Goal: Task Accomplishment & Management: Use online tool/utility

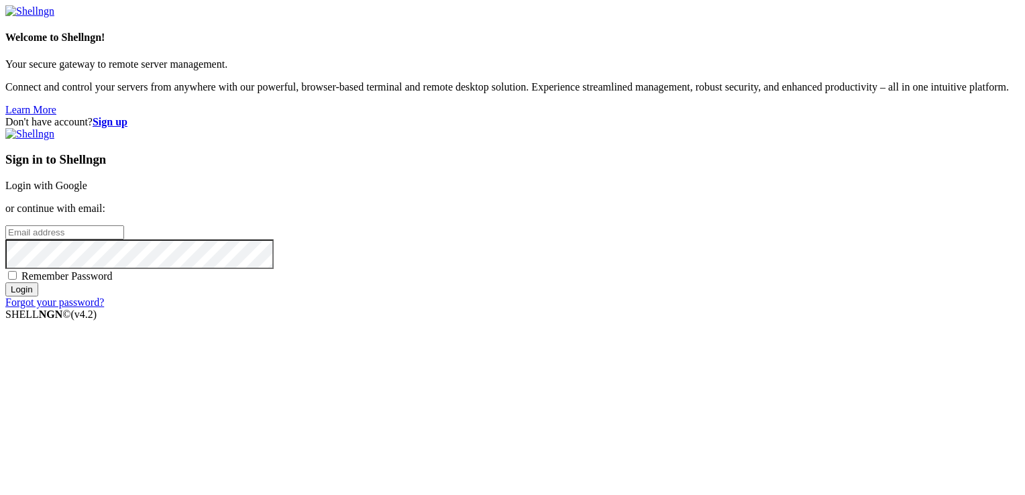
click at [87, 180] on link "Login with Google" at bounding box center [46, 185] width 82 height 11
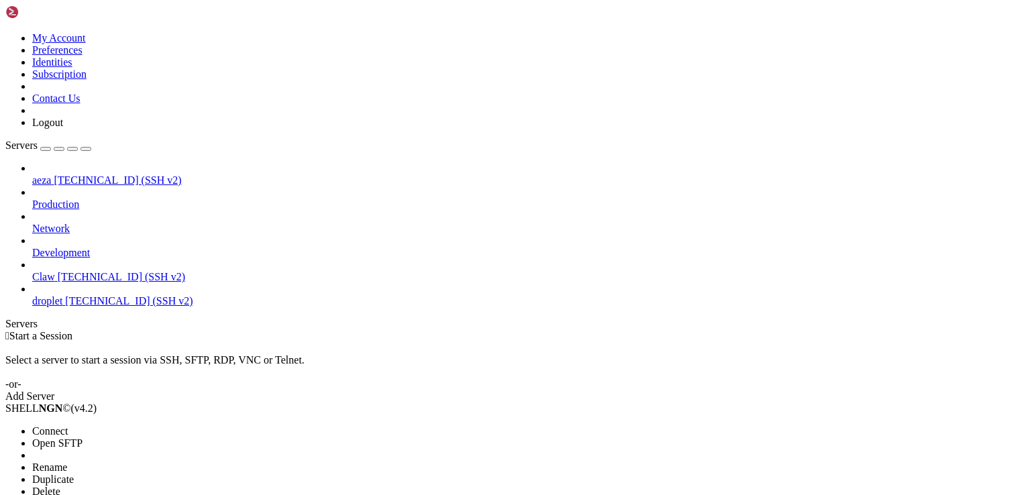
click at [60, 486] on span "Delete" at bounding box center [46, 491] width 28 height 11
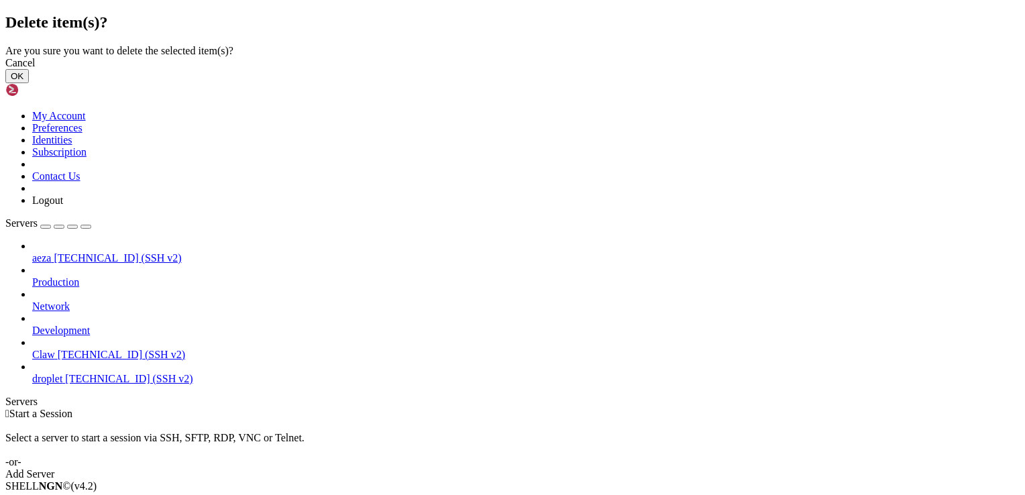
click at [29, 83] on button "OK" at bounding box center [16, 76] width 23 height 14
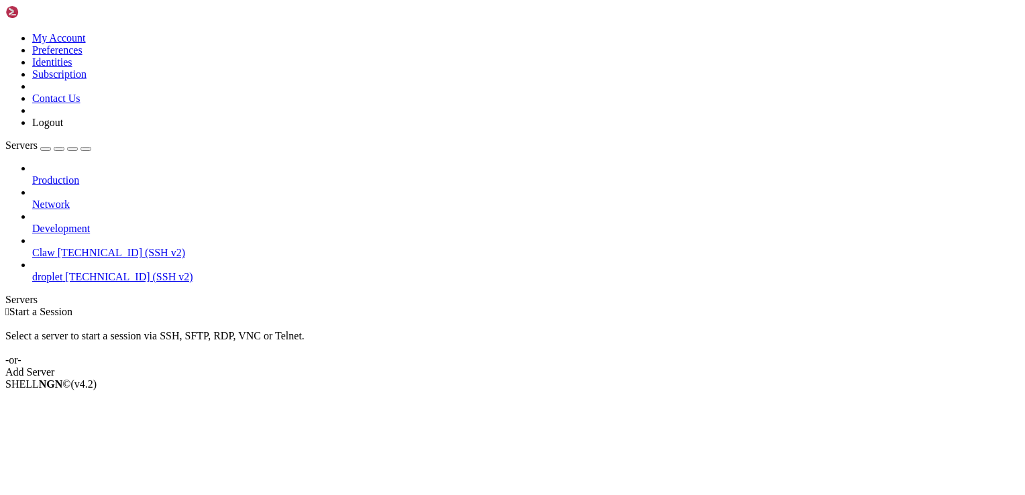
click at [601, 366] on div "Add Server" at bounding box center [512, 372] width 1014 height 12
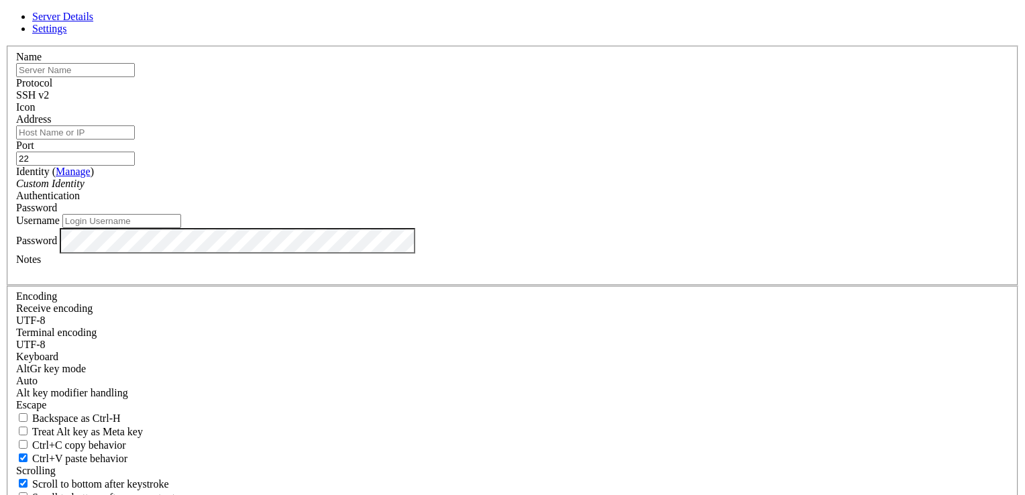
click at [67, 34] on span "Settings" at bounding box center [49, 28] width 35 height 11
click at [93, 22] on span "Server Details" at bounding box center [62, 16] width 61 height 11
click at [85, 45] on div "Server Details Settings Name Protocol SSH v2 Icon" at bounding box center [512, 288] width 1014 height 554
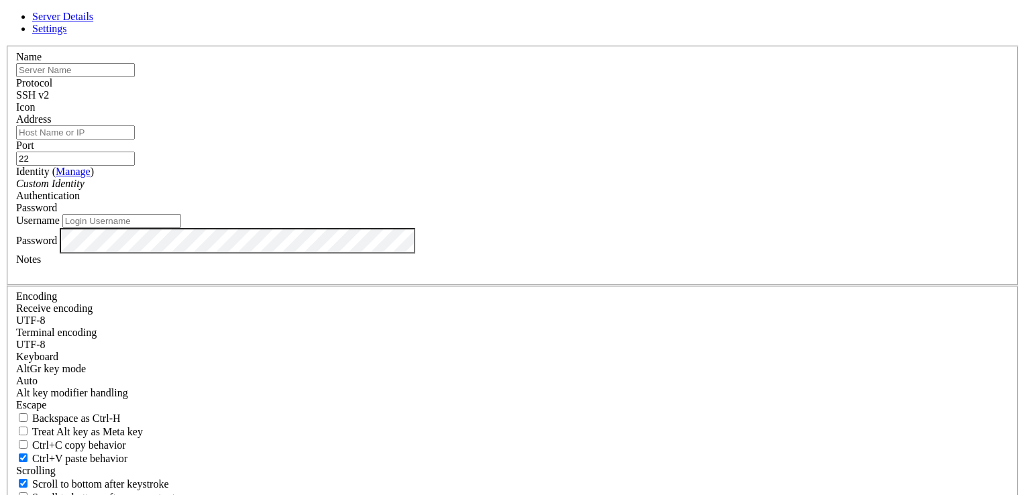
click at [5, 46] on icon at bounding box center [5, 46] width 0 height 0
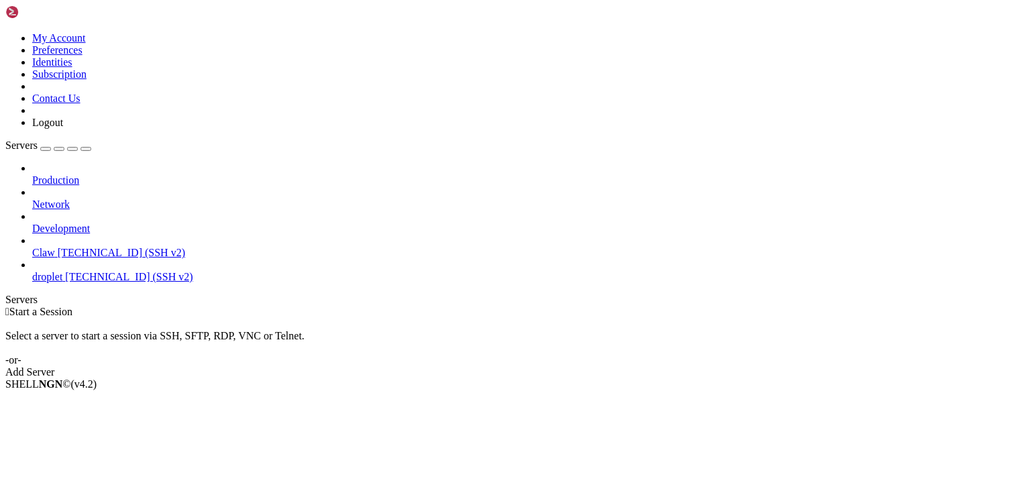
click at [46, 149] on div "button" at bounding box center [46, 149] width 0 height 0
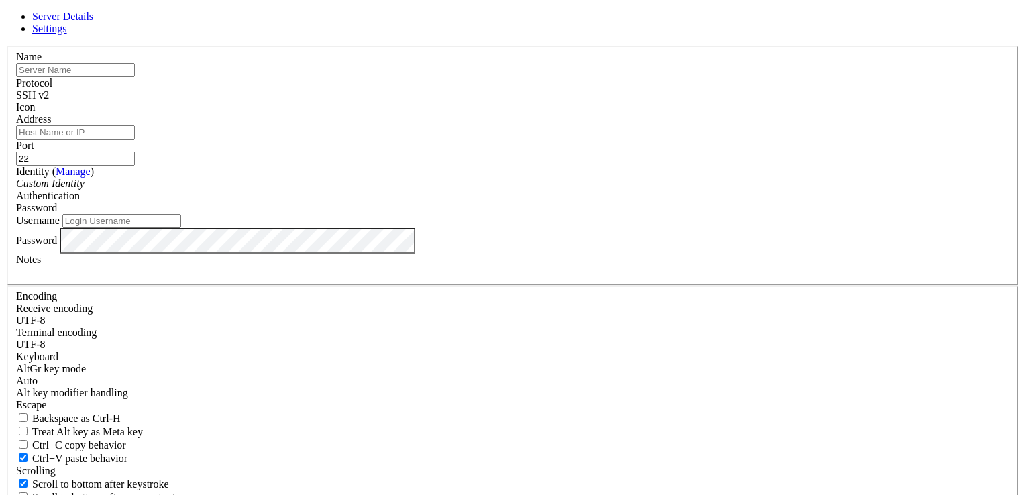
paste input "[TECHNICAL_ID]"
click at [135, 140] on input "[TECHNICAL_ID]" at bounding box center [75, 132] width 119 height 14
type input "[TECHNICAL_ID]"
click at [181, 228] on input "Username" at bounding box center [121, 221] width 119 height 14
type input "root"
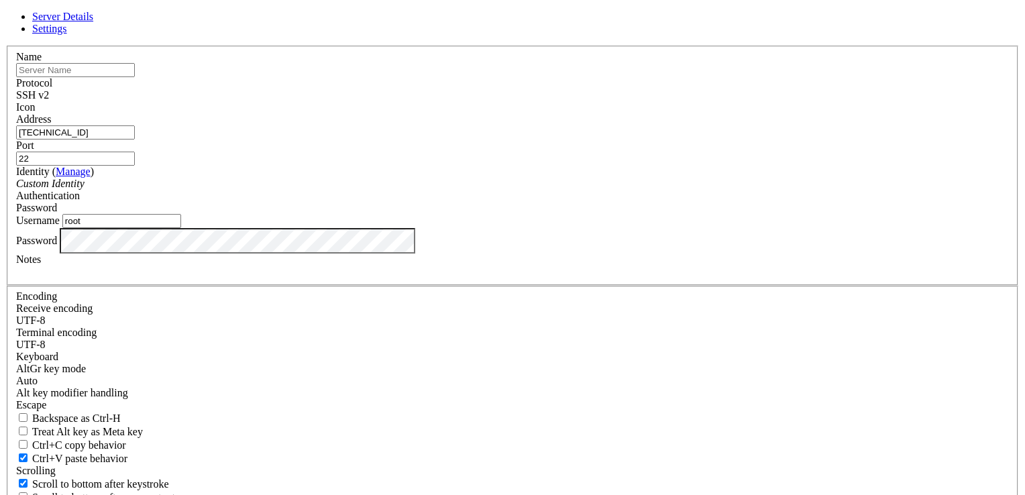
click at [600, 101] on div "SSH v2" at bounding box center [512, 95] width 993 height 12
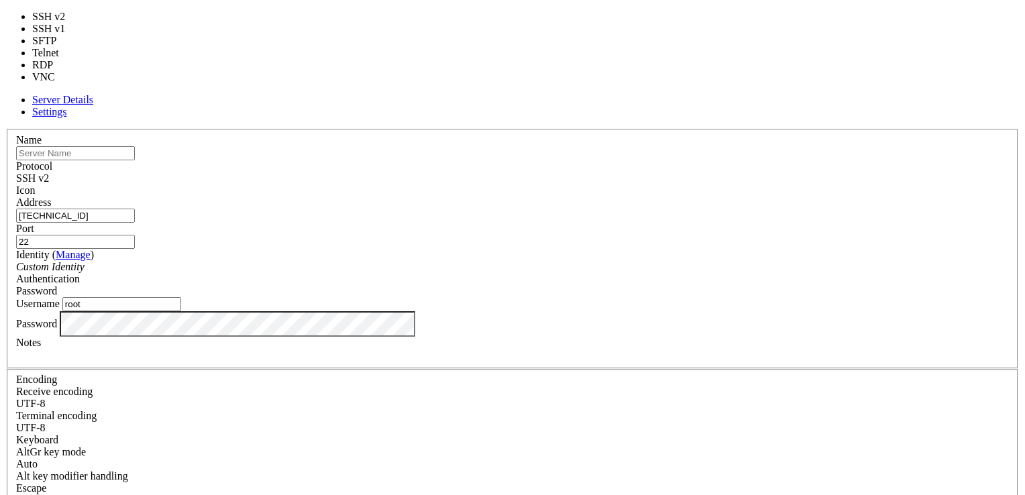
click at [621, 129] on div "Name Protocol SSH v2 Icon Address [TECHNICAL_ID]" at bounding box center [512, 375] width 1014 height 493
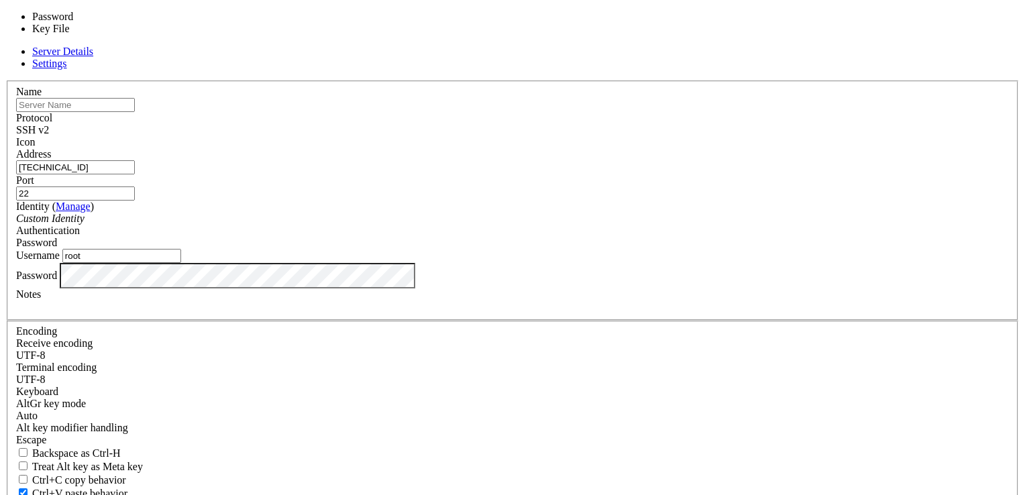
click at [57, 237] on span "Password" at bounding box center [36, 242] width 41 height 11
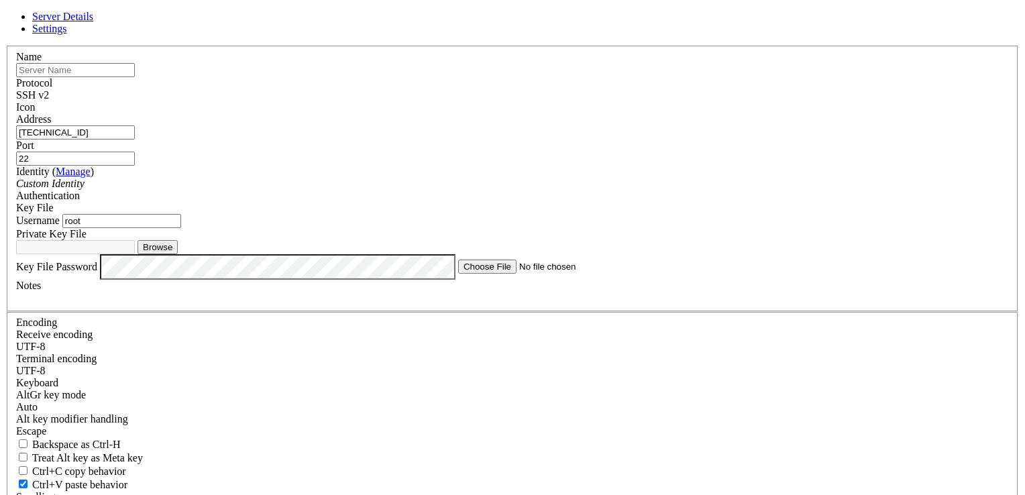
click at [178, 254] on button "Browse" at bounding box center [158, 247] width 40 height 14
type input "key"
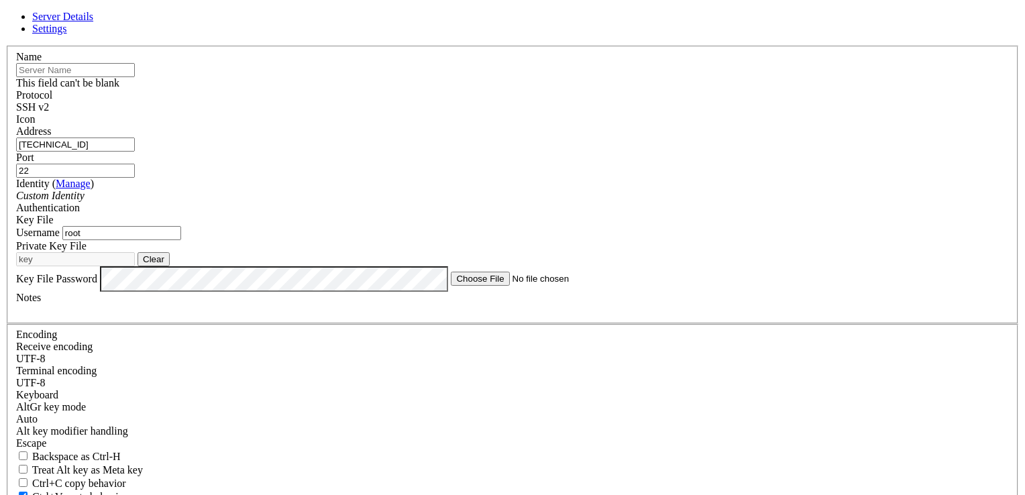
click at [135, 77] on input "text" at bounding box center [75, 70] width 119 height 14
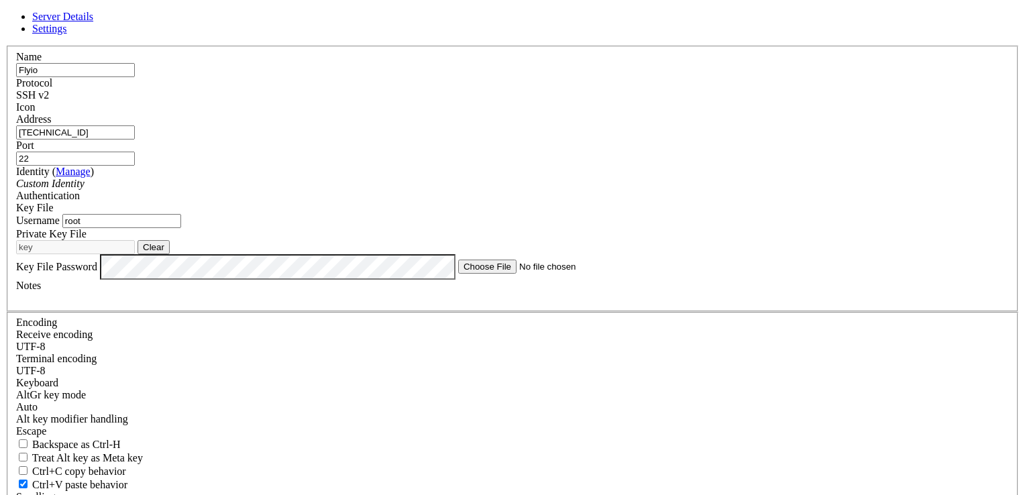
type input "Flyio"
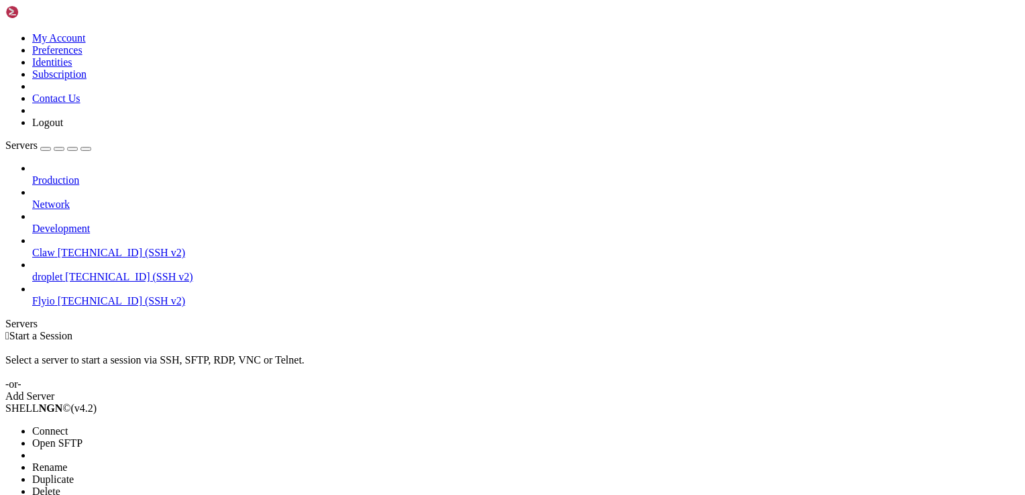
click at [68, 425] on span "Connect" at bounding box center [50, 430] width 36 height 11
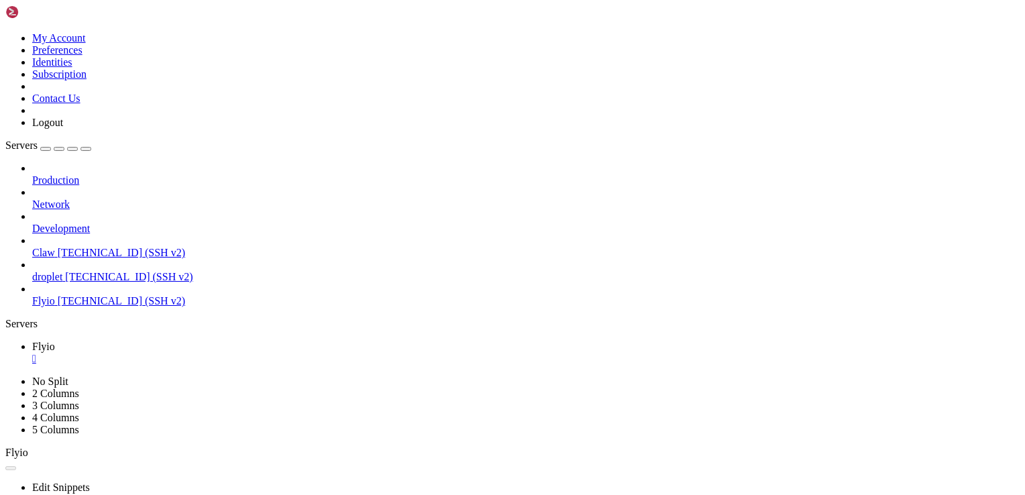
drag, startPoint x: 482, startPoint y: 157, endPoint x: 723, endPoint y: 239, distance: 255.0
drag, startPoint x: 723, startPoint y: 239, endPoint x: 598, endPoint y: 237, distance: 124.8
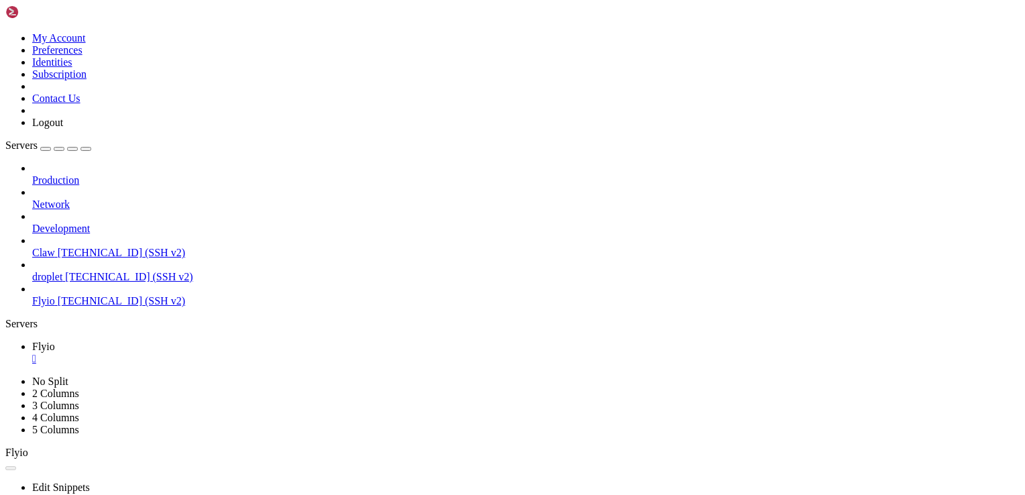
drag, startPoint x: 598, startPoint y: 237, endPoint x: 479, endPoint y: 228, distance: 119.8
drag, startPoint x: 470, startPoint y: 231, endPoint x: 585, endPoint y: 225, distance: 115.6
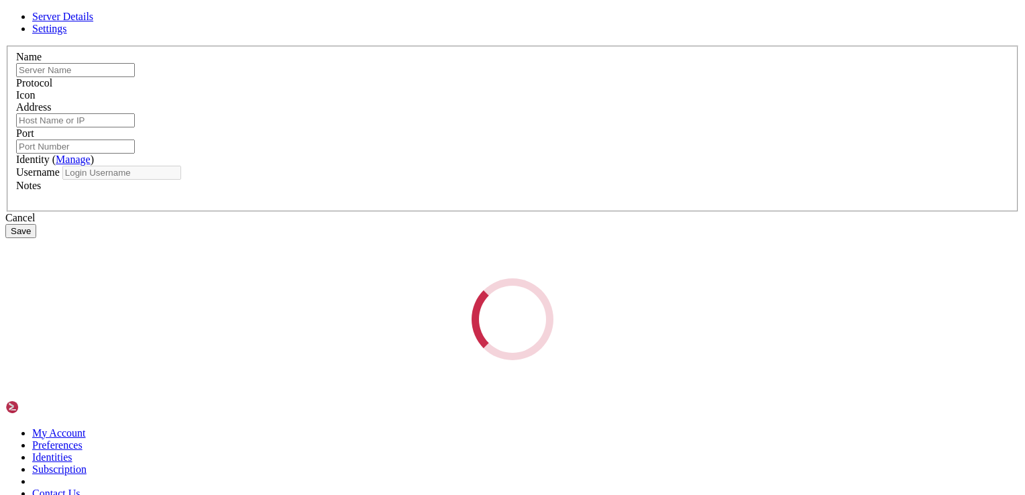
type input "Flyio"
type input "[TECHNICAL_ID]"
type input "22"
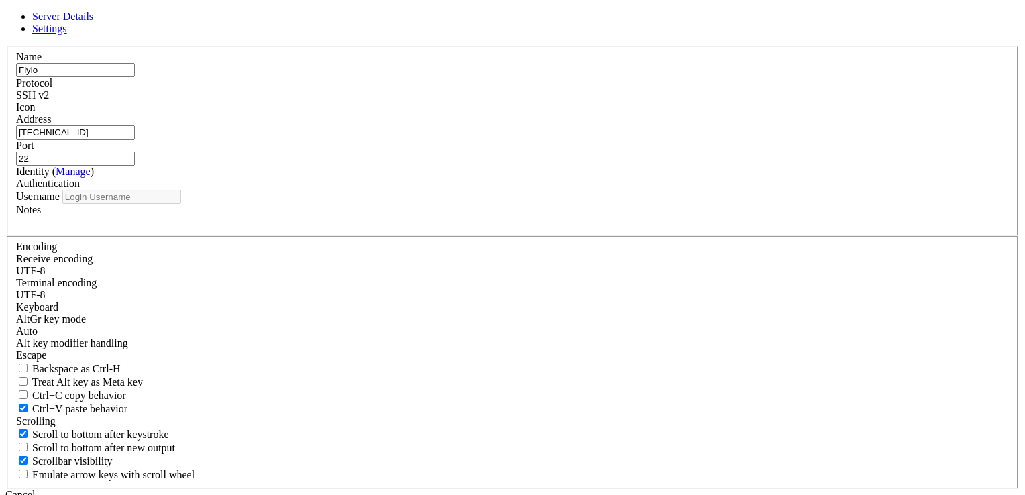
type input "root"
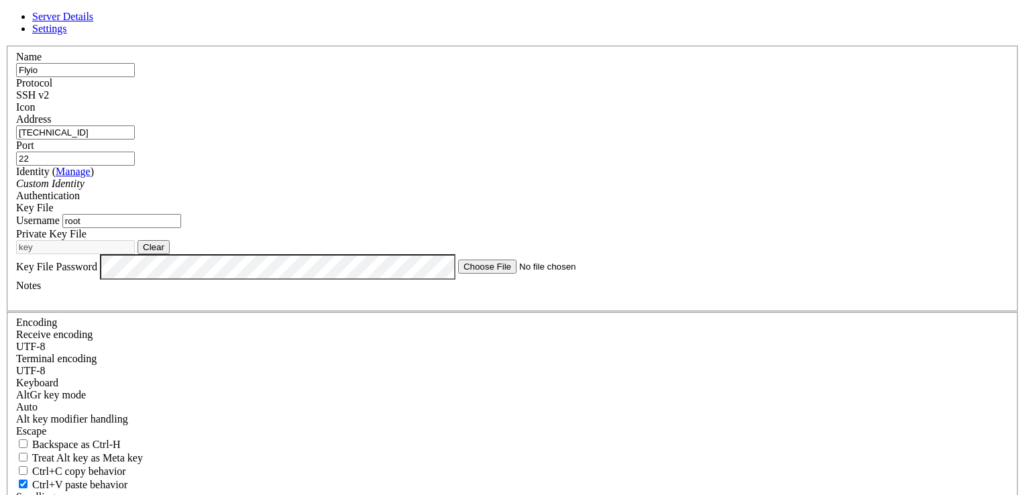
click at [170, 254] on button "Clear" at bounding box center [154, 247] width 32 height 14
click at [69, 353] on div "Server Details Settings Name Flyio Protocol SSH v2 Icon" at bounding box center [512, 301] width 1014 height 580
click at [178, 254] on button "Browse" at bounding box center [158, 247] width 40 height 14
type input "key.pem"
